Goal: Task Accomplishment & Management: Manage account settings

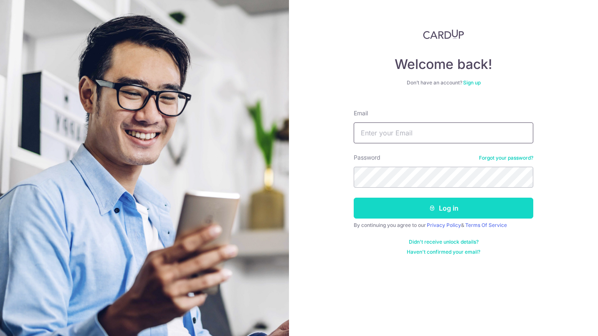
type input "[EMAIL_ADDRESS][DOMAIN_NAME]"
click at [468, 208] on button "Log in" at bounding box center [444, 208] width 180 height 21
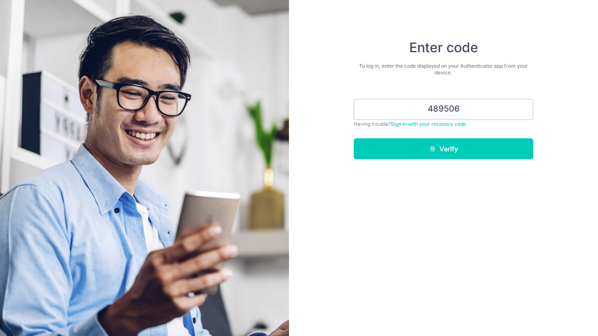
type input "489506"
click at [429, 140] on button "Verify" at bounding box center [444, 148] width 180 height 21
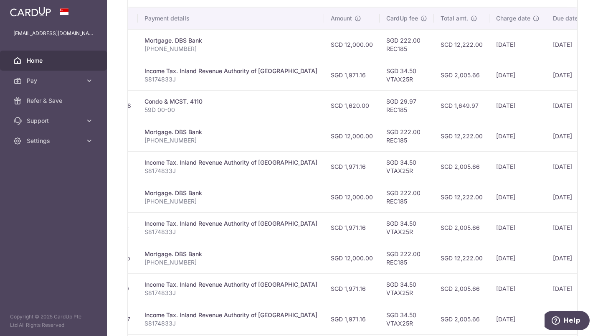
scroll to position [293, 0]
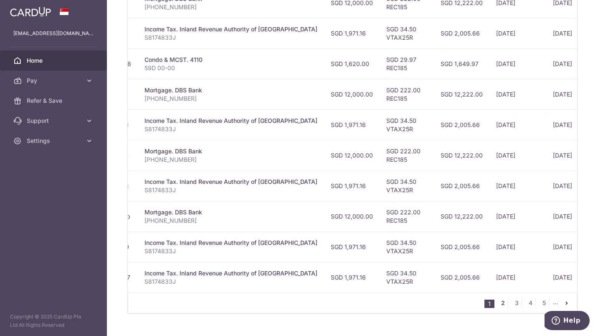
click at [499, 308] on link "2" at bounding box center [503, 303] width 10 height 10
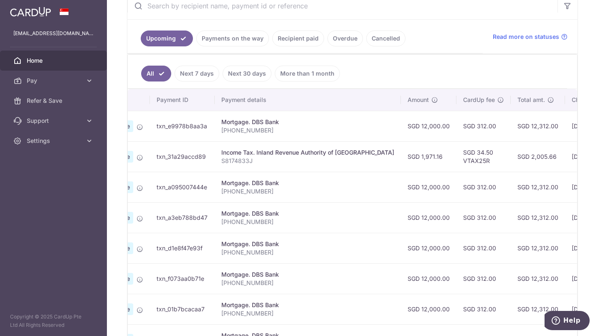
scroll to position [314, 0]
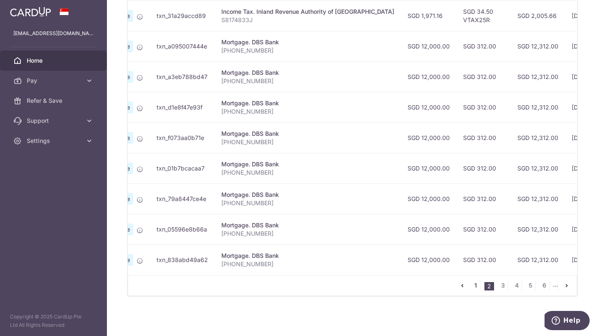
click at [471, 288] on link "1" at bounding box center [476, 285] width 10 height 10
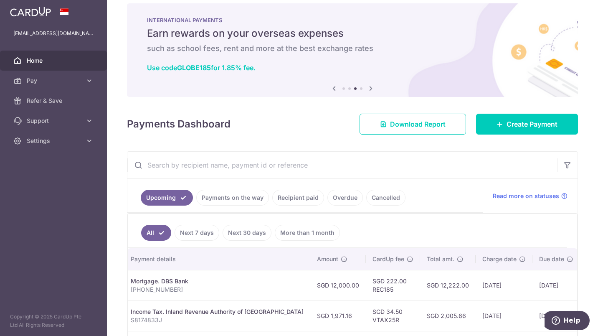
scroll to position [0, 0]
